Goal: Task Accomplishment & Management: Manage account settings

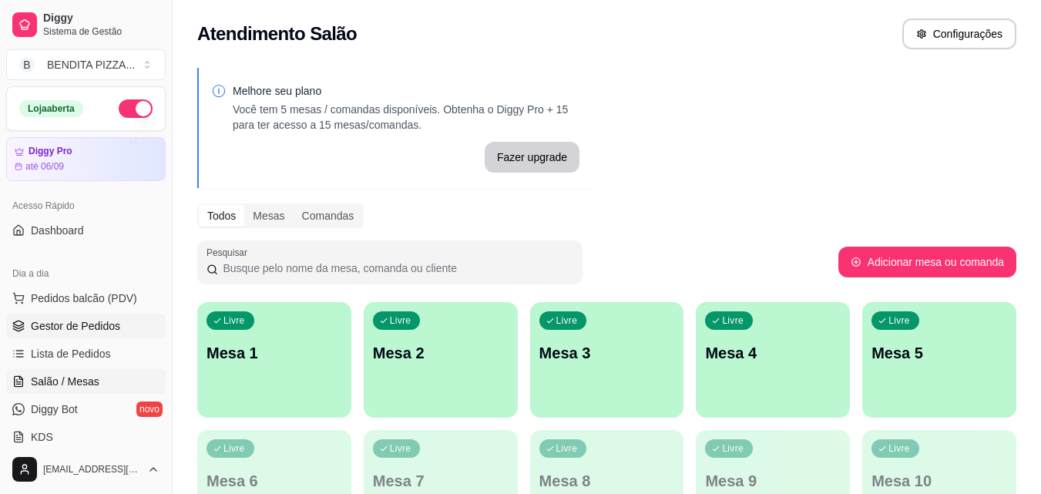
click at [72, 327] on span "Gestor de Pedidos" at bounding box center [75, 325] width 89 height 15
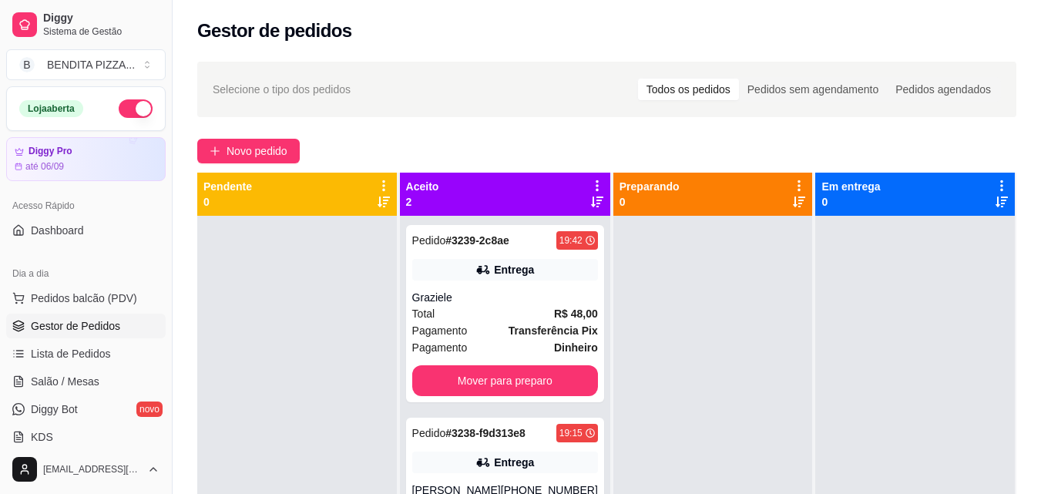
scroll to position [235, 0]
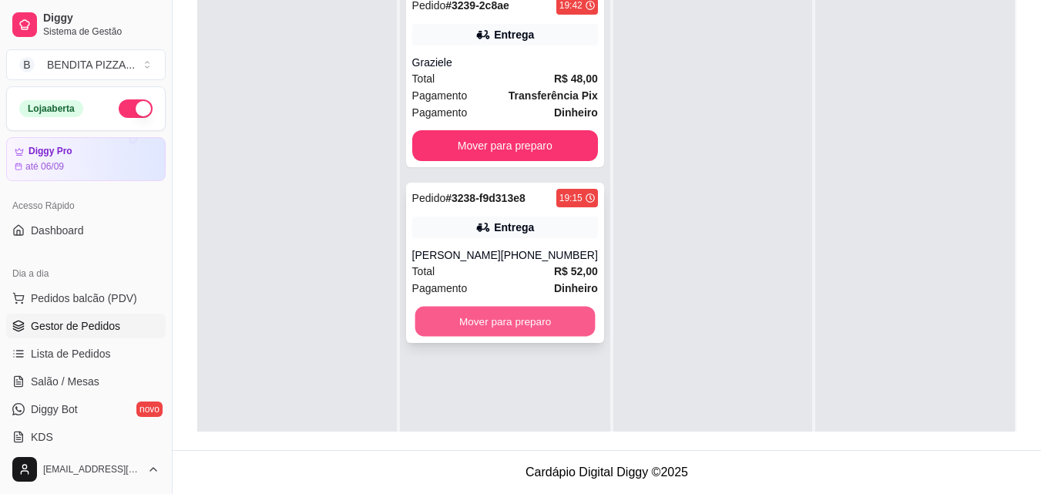
click at [560, 317] on button "Mover para preparo" at bounding box center [504, 322] width 180 height 30
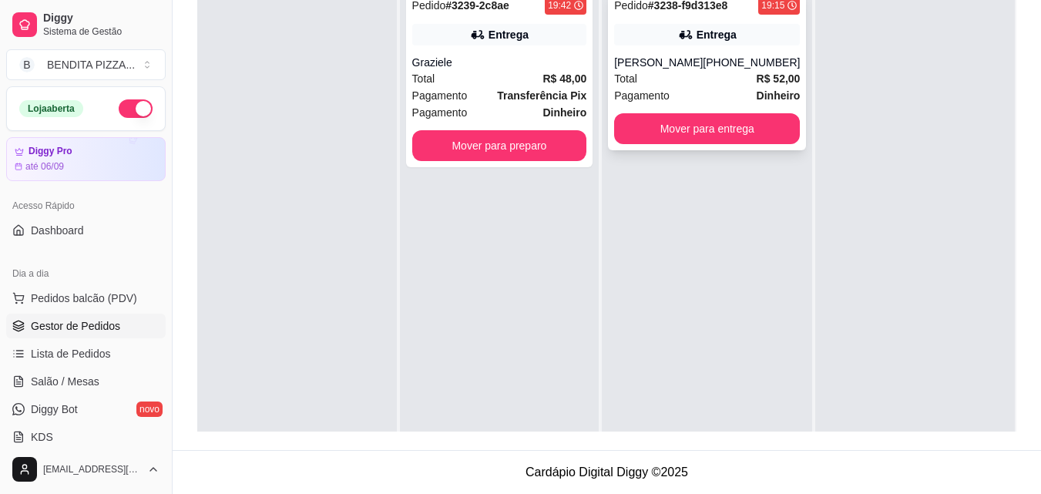
click at [673, 144] on div "Pedido # 3238-f9d313e8 19:15 Entrega [PERSON_NAME] [PHONE_NUMBER] Total R$ 52,0…" at bounding box center [707, 70] width 198 height 160
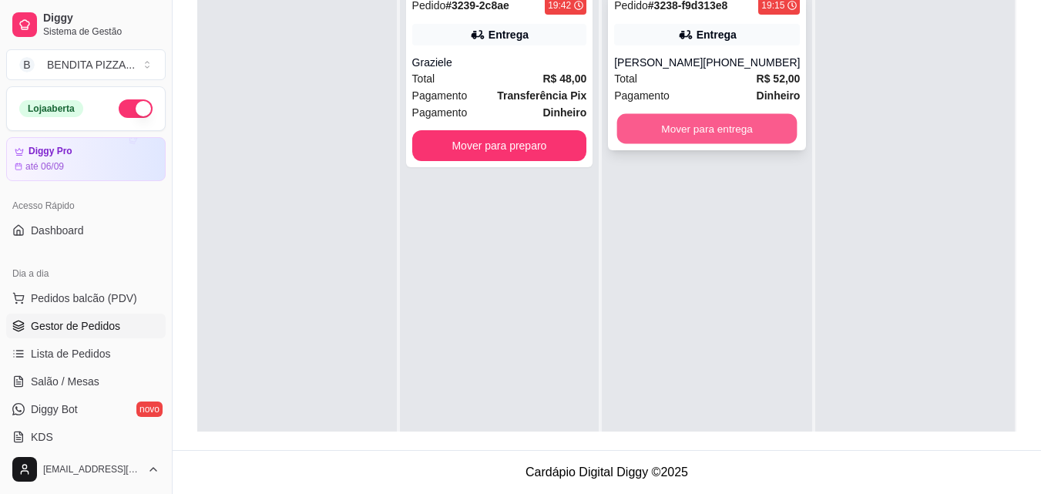
click at [649, 128] on button "Mover para entrega" at bounding box center [707, 129] width 180 height 30
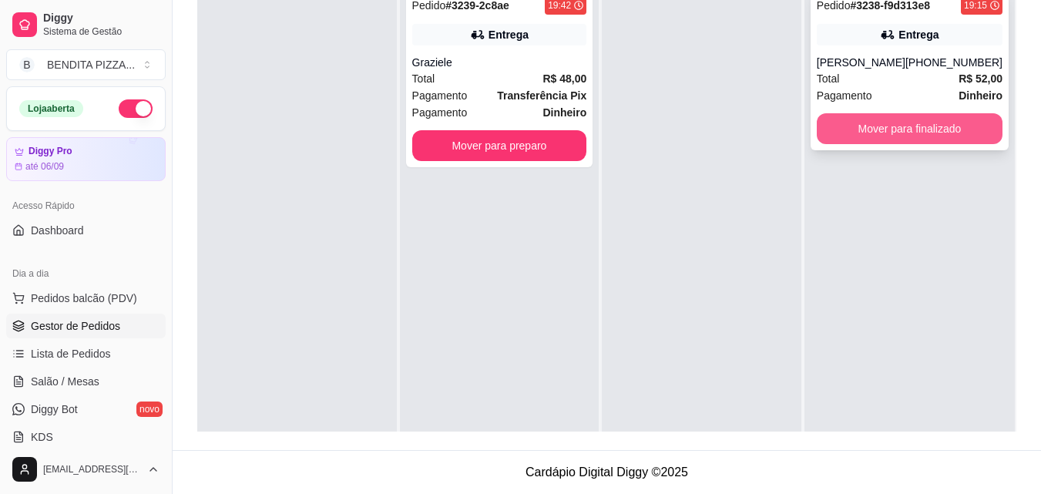
click at [877, 119] on button "Mover para finalizado" at bounding box center [910, 128] width 186 height 31
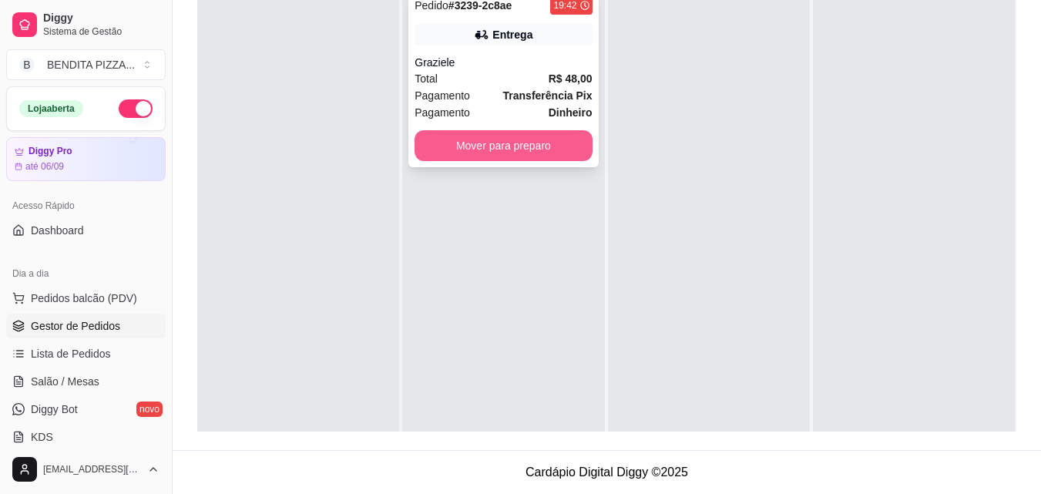
click at [488, 143] on button "Mover para preparo" at bounding box center [502, 145] width 177 height 31
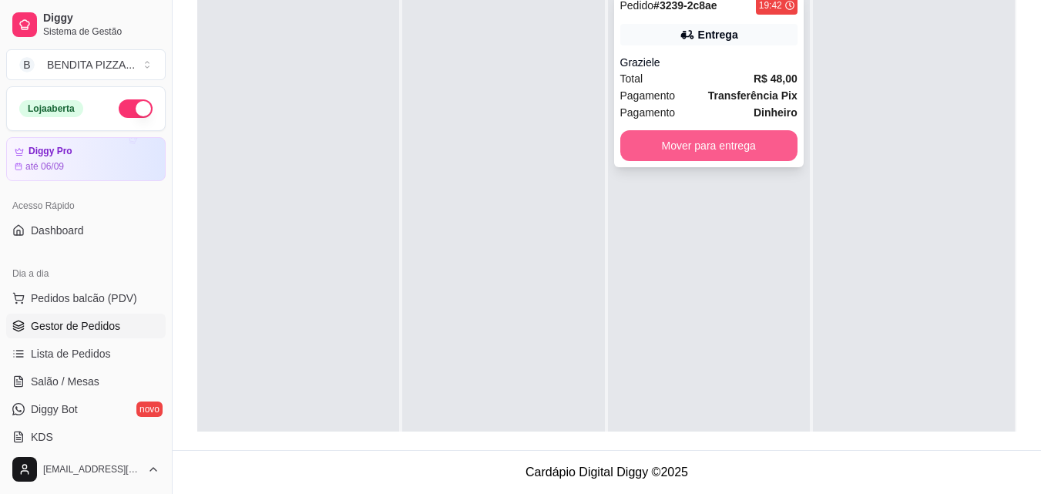
click at [679, 137] on button "Mover para entrega" at bounding box center [708, 145] width 177 height 31
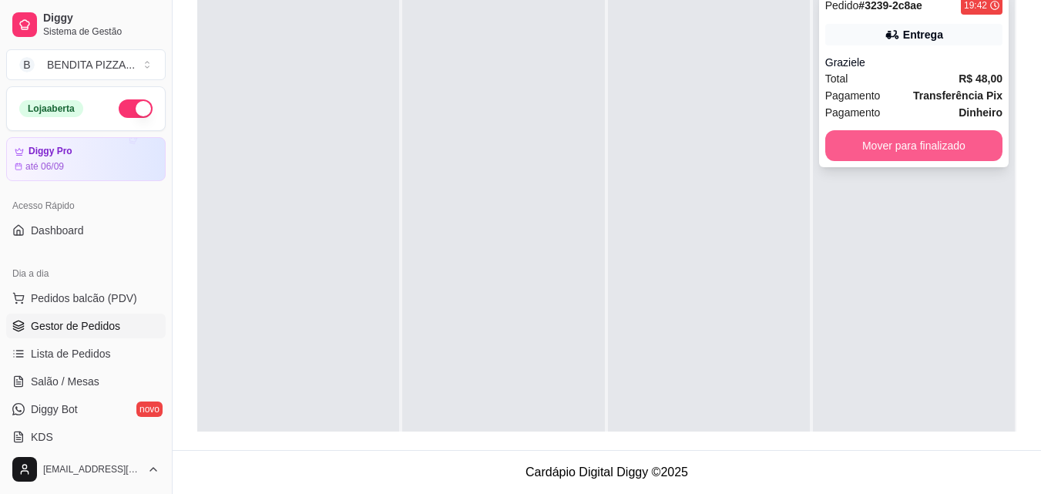
click at [845, 139] on button "Mover para finalizado" at bounding box center [913, 145] width 177 height 31
